Goal: Transaction & Acquisition: Purchase product/service

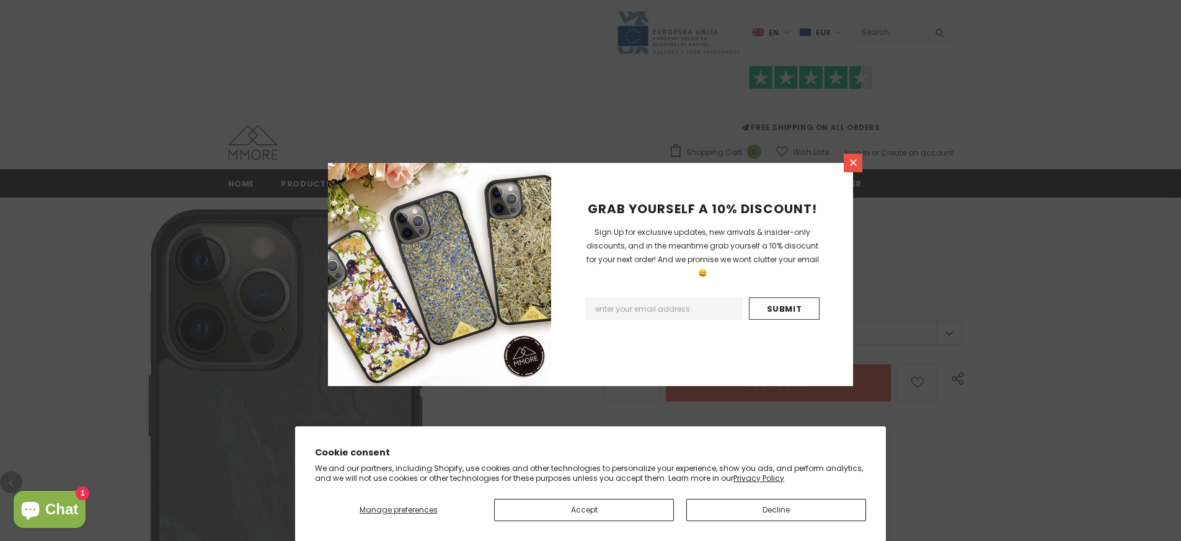
click at [861, 159] on link at bounding box center [853, 163] width 19 height 19
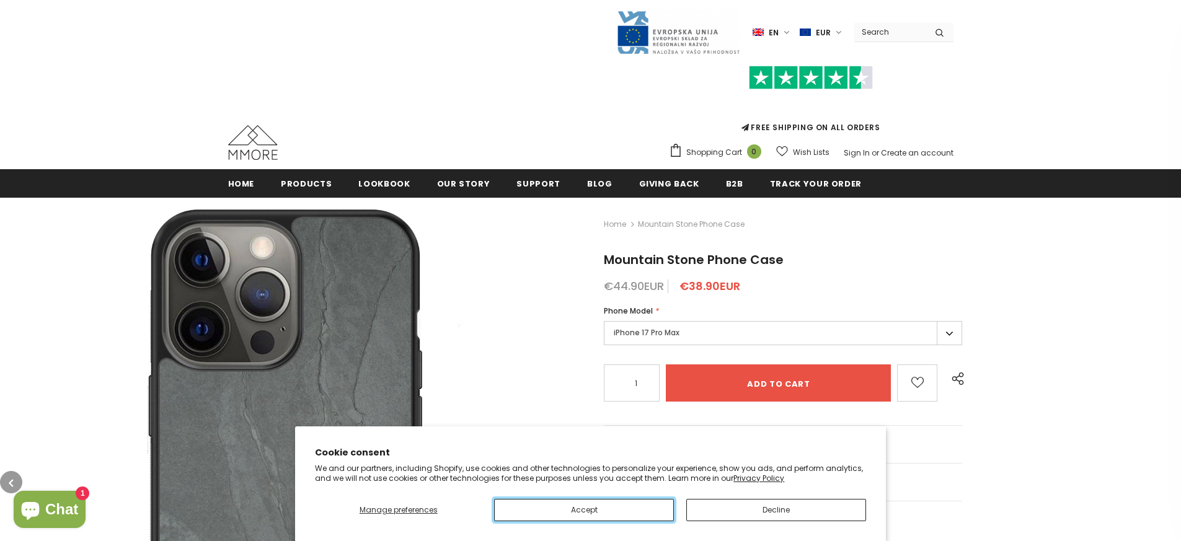
click at [612, 505] on button "Accept" at bounding box center [584, 510] width 180 height 22
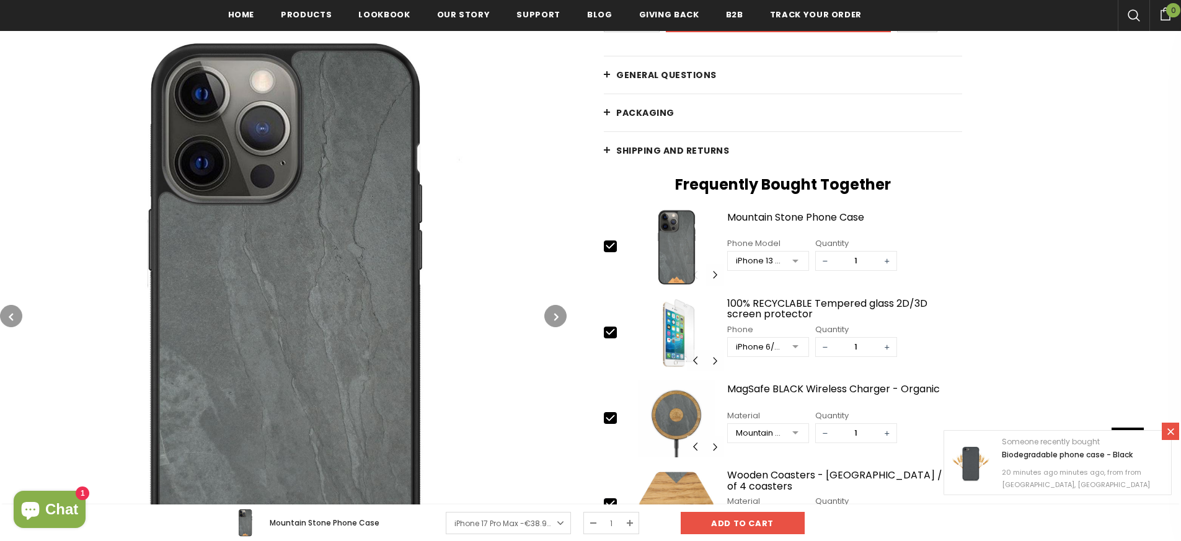
scroll to position [331, 0]
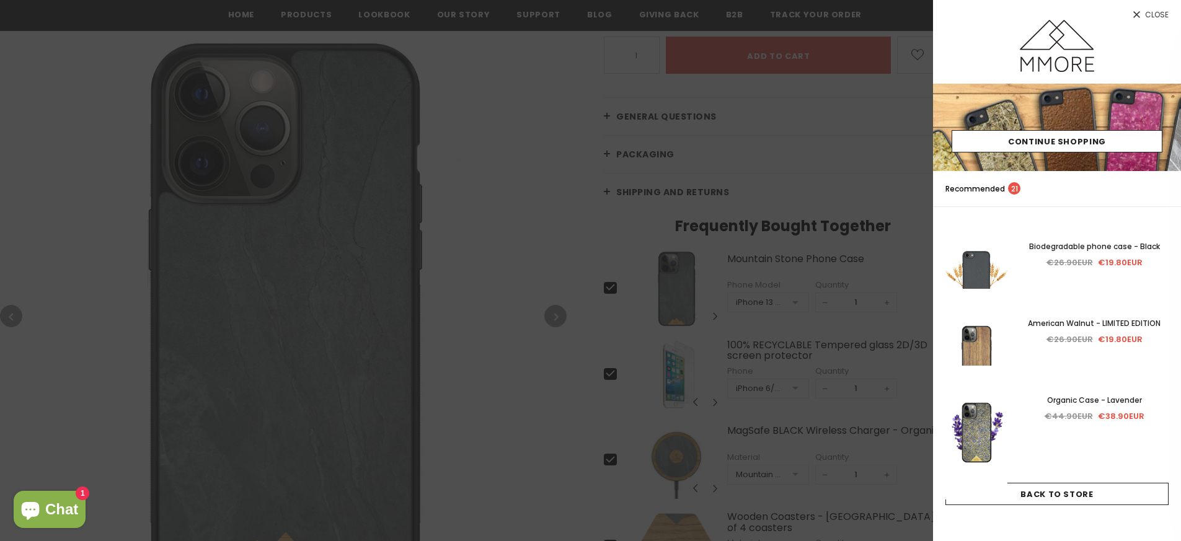
click at [1135, 17] on icon at bounding box center [1137, 14] width 7 height 7
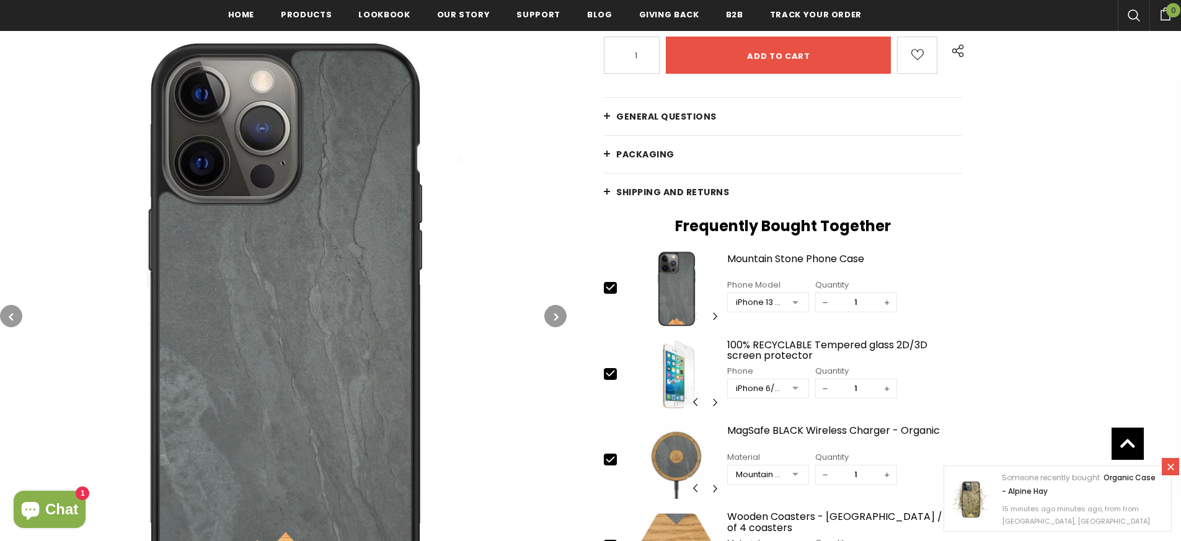
click at [1168, 464] on icon at bounding box center [1171, 467] width 7 height 7
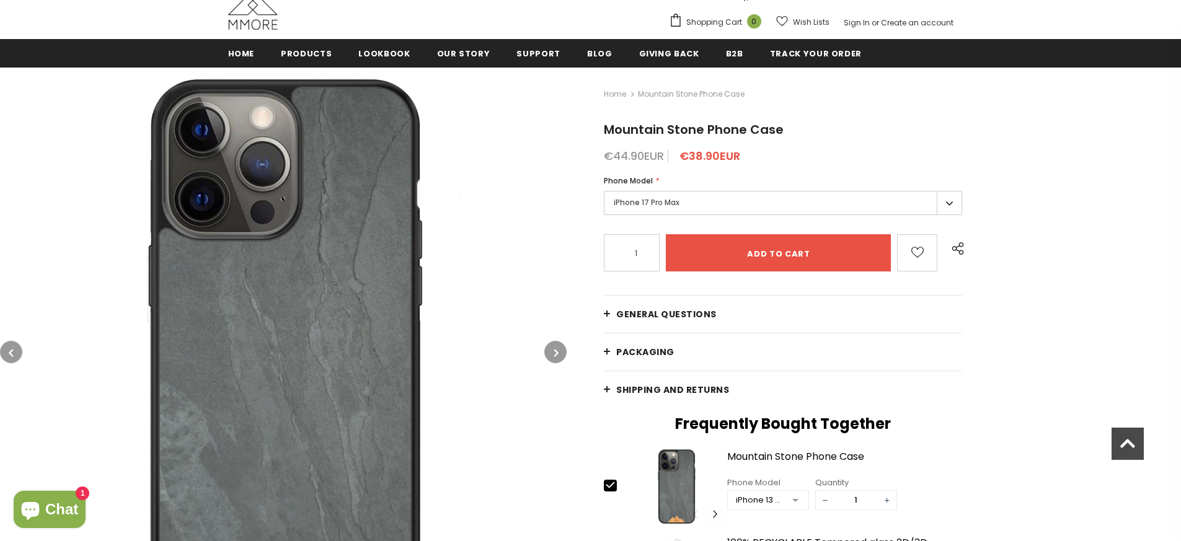
scroll to position [0, 0]
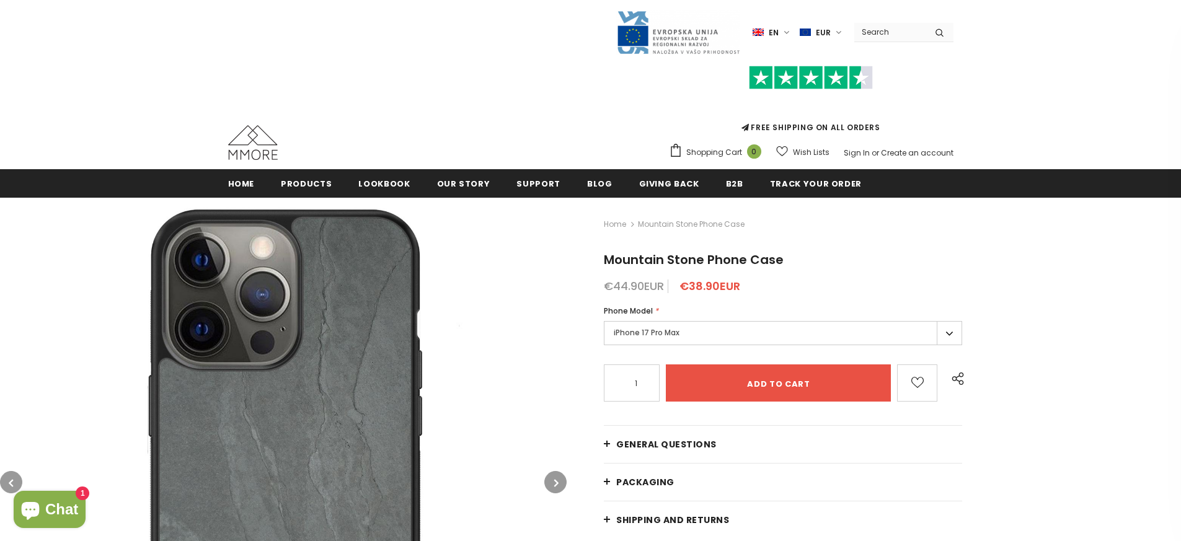
click at [249, 140] on img at bounding box center [253, 142] width 50 height 35
